Goal: Find specific page/section: Find specific page/section

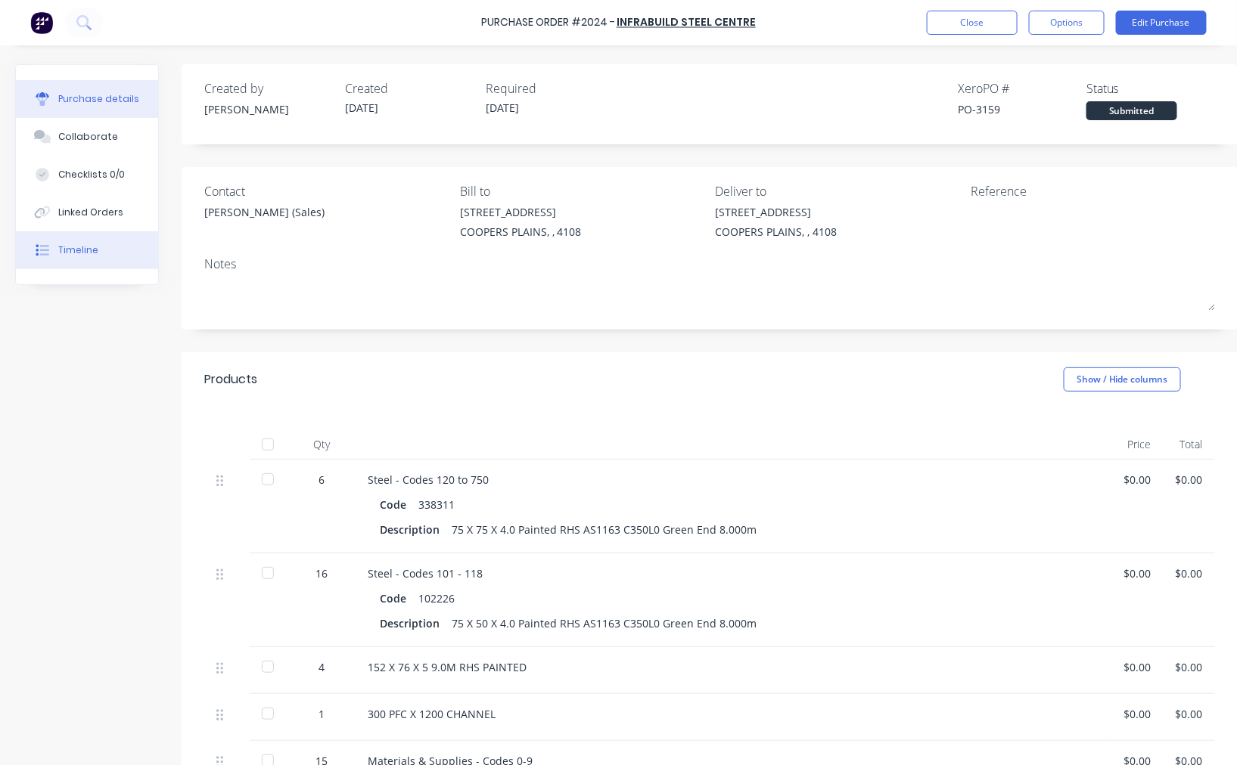
click at [93, 247] on div "Timeline" at bounding box center [78, 251] width 40 height 14
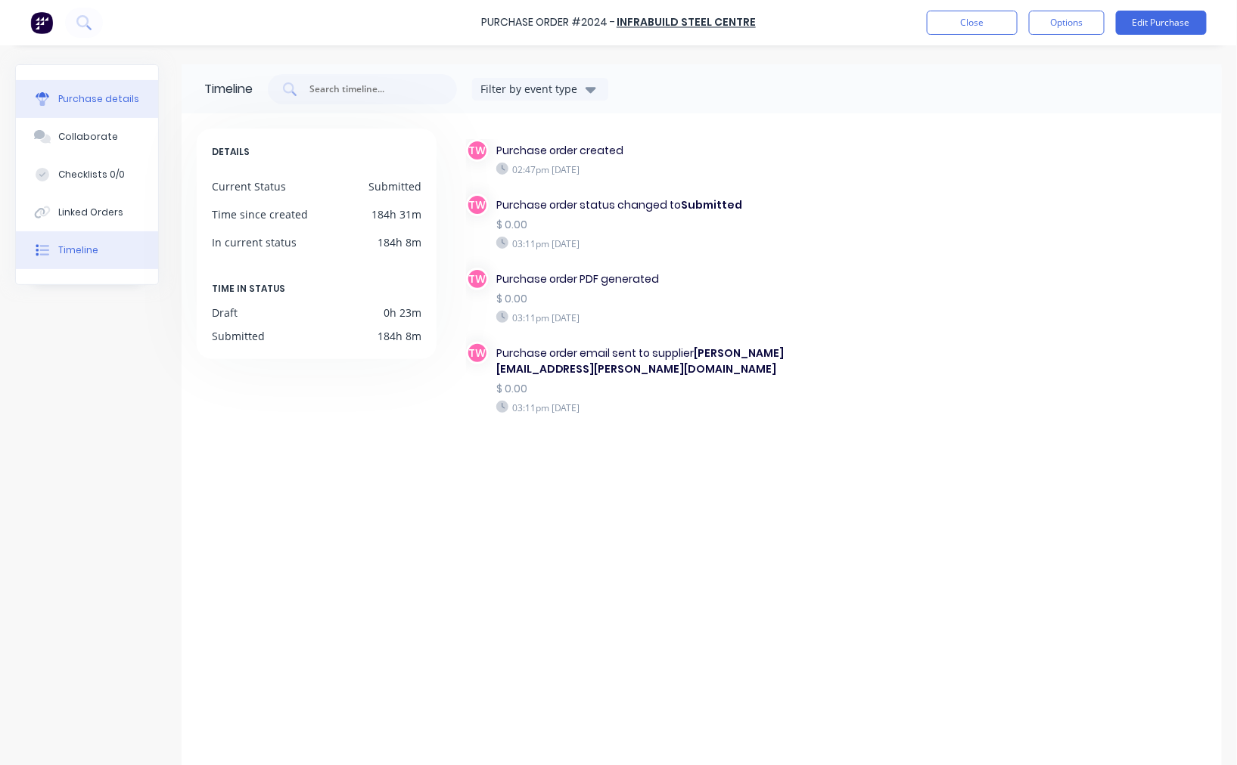
click at [95, 97] on div "Purchase details" at bounding box center [98, 99] width 81 height 14
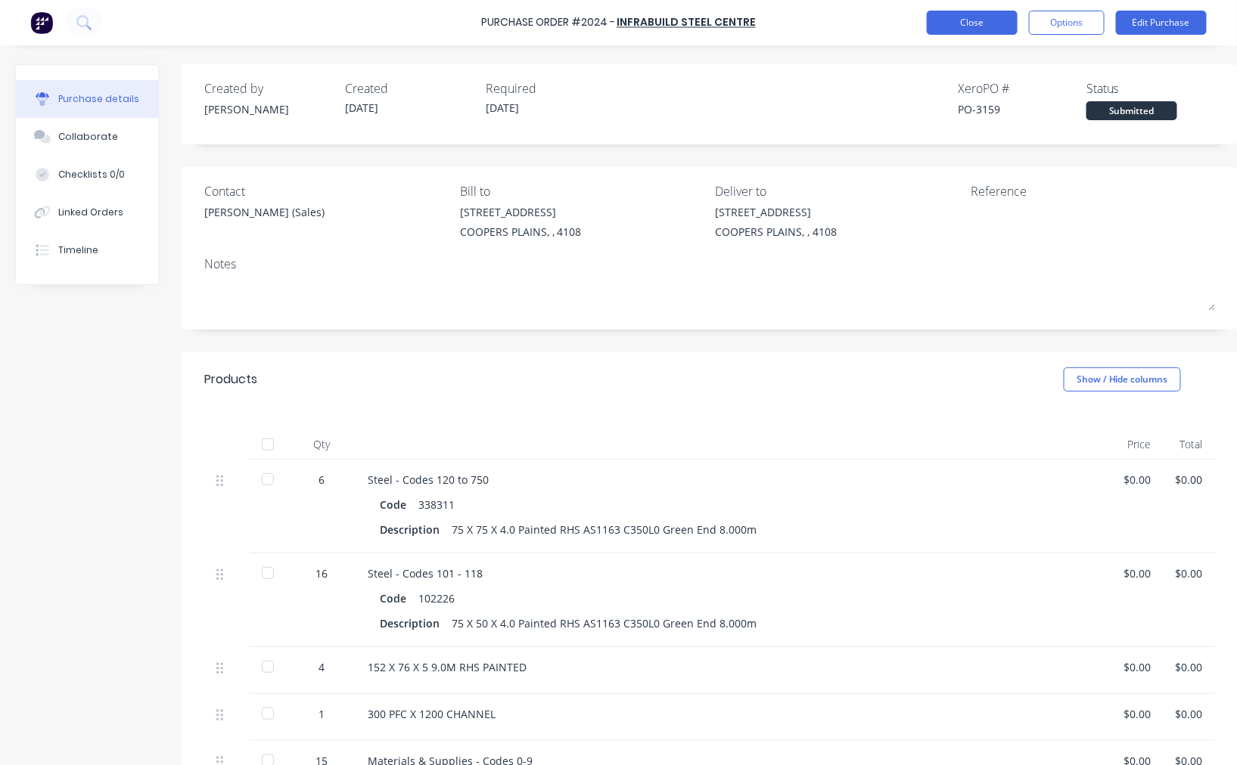
click at [948, 26] on button "Close" at bounding box center [972, 23] width 91 height 24
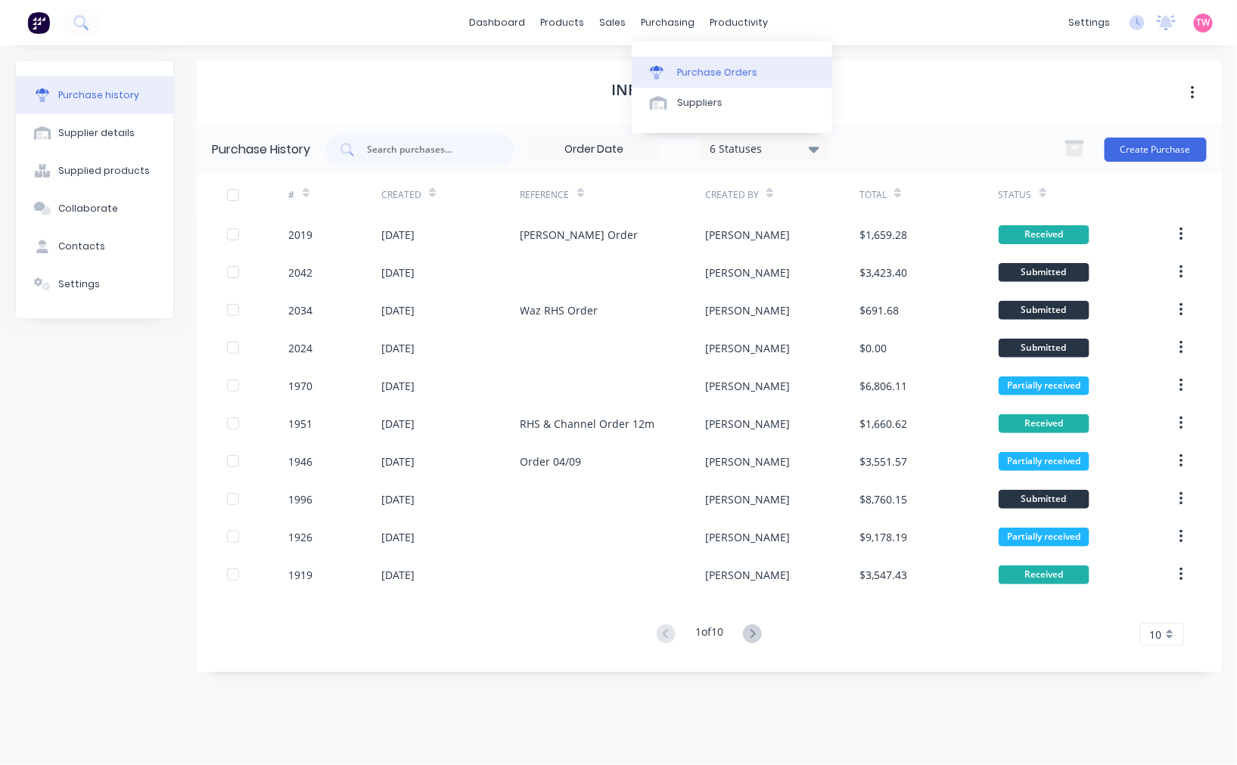
click at [702, 76] on div "Purchase Orders" at bounding box center [717, 73] width 80 height 14
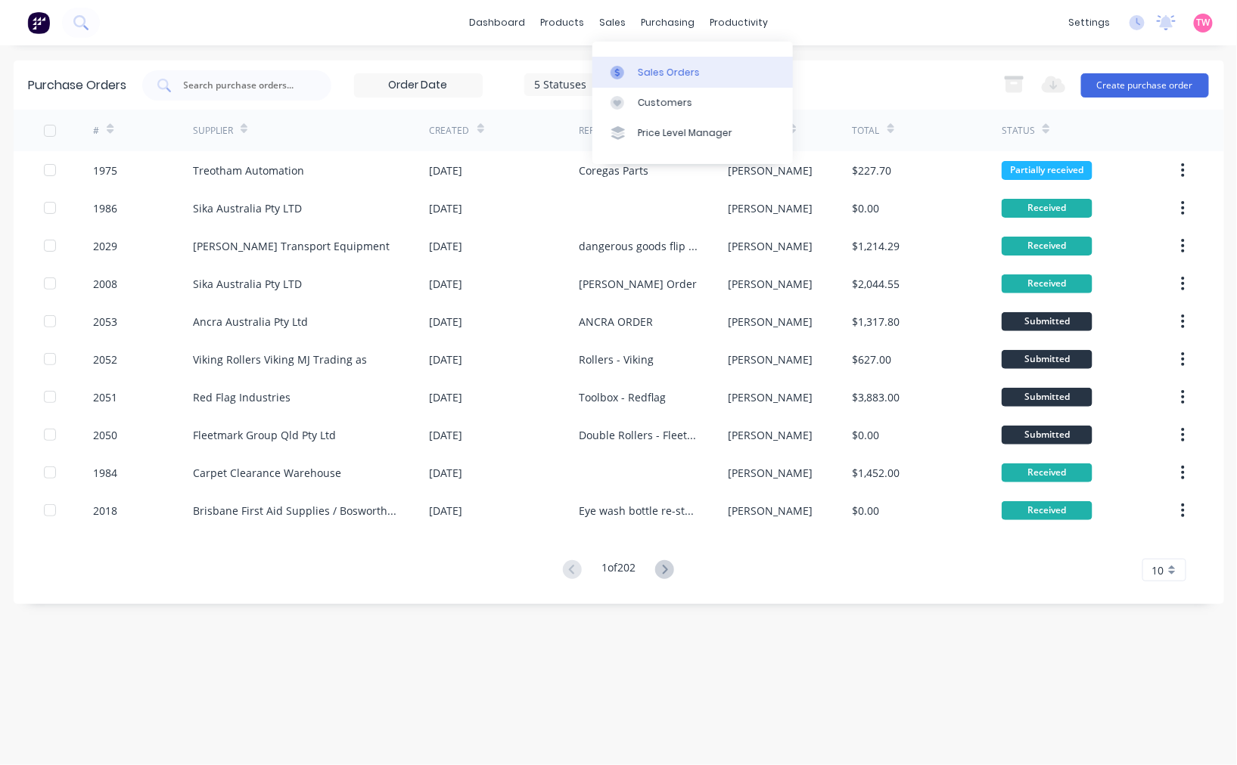
click at [648, 69] on div "Sales Orders" at bounding box center [669, 73] width 62 height 14
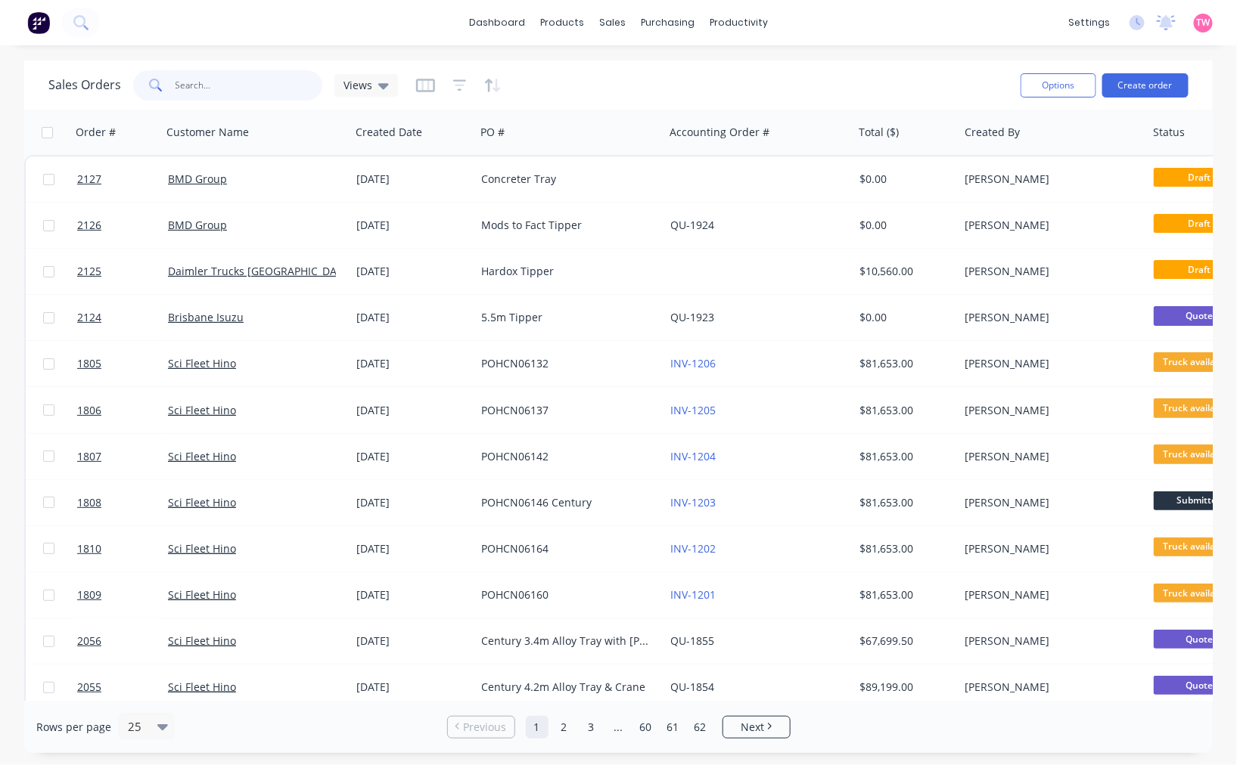
click at [193, 83] on input "text" at bounding box center [248, 85] width 147 height 30
type input "century"
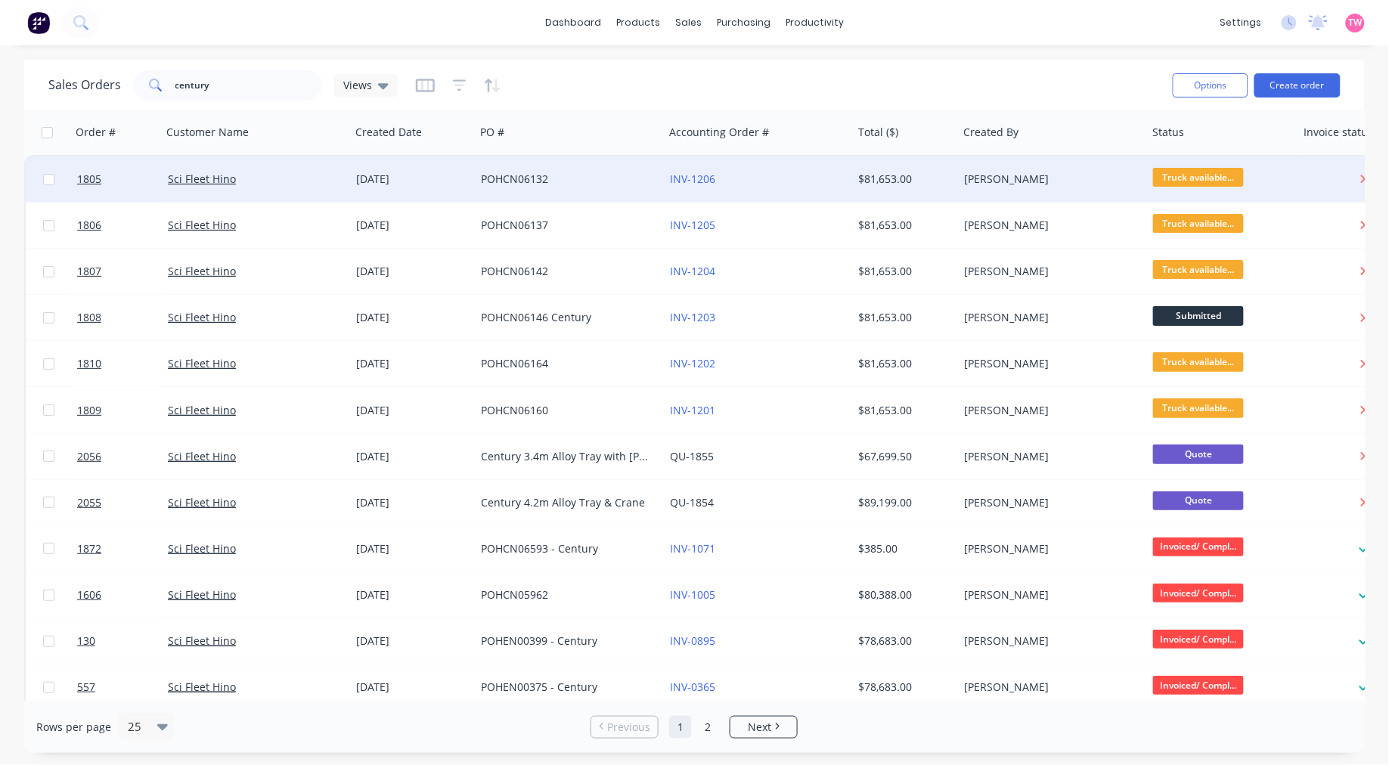
click at [287, 182] on div "Sci Fleet Hino" at bounding box center [252, 179] width 168 height 15
